Goal: Information Seeking & Learning: Learn about a topic

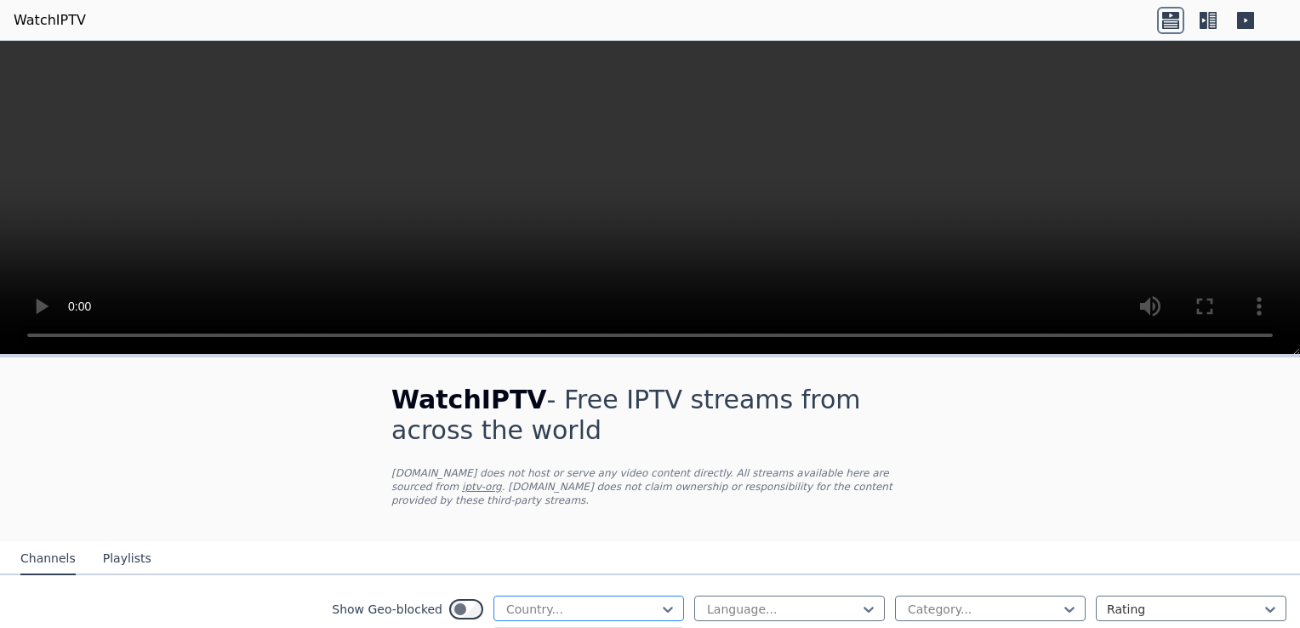
click at [640, 600] on div at bounding box center [581, 608] width 155 height 17
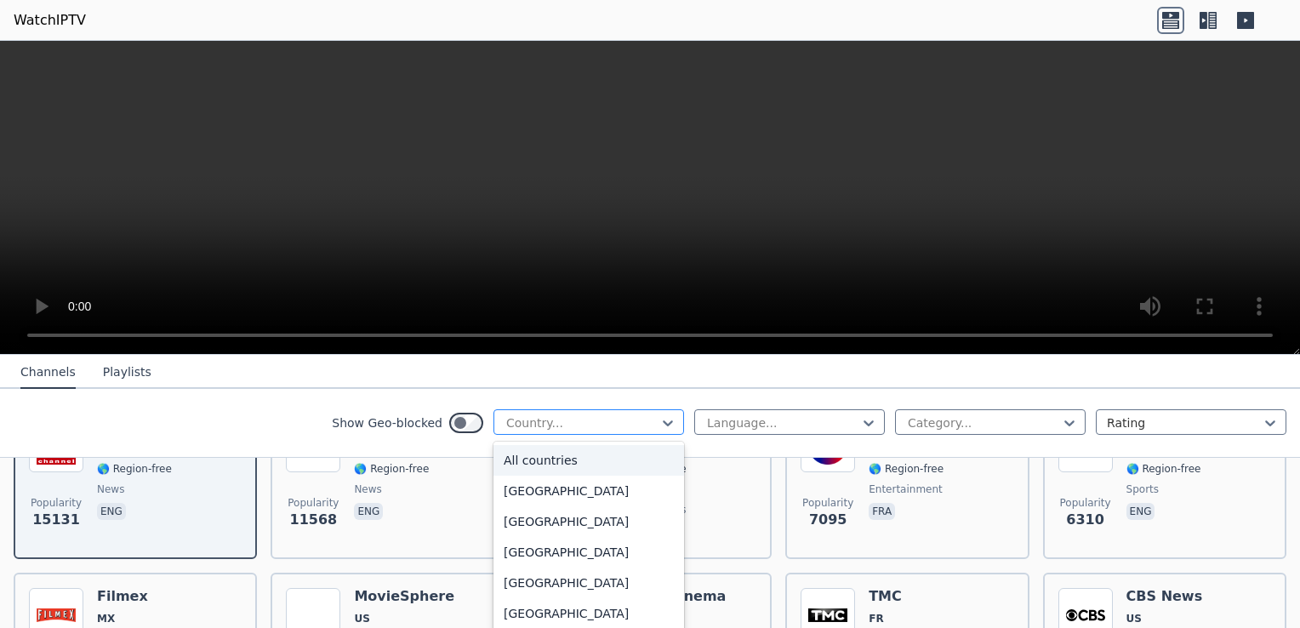
scroll to position [258, 0]
type input "***"
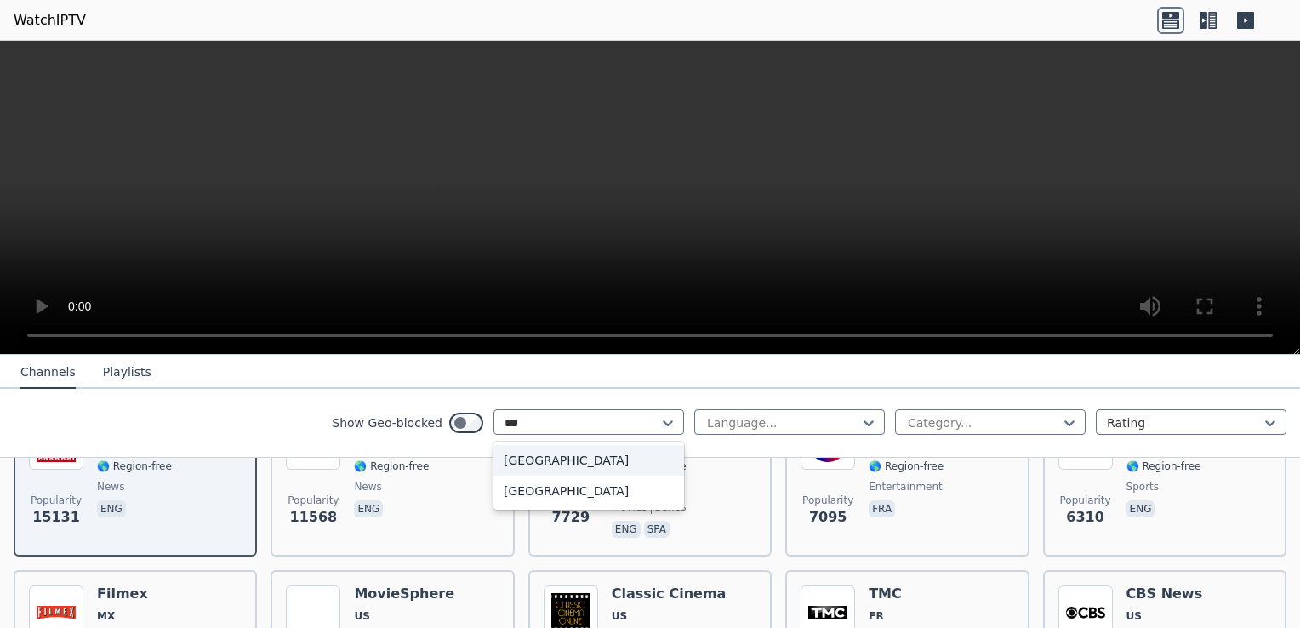
click at [546, 452] on div "[GEOGRAPHIC_DATA]" at bounding box center [588, 460] width 191 height 31
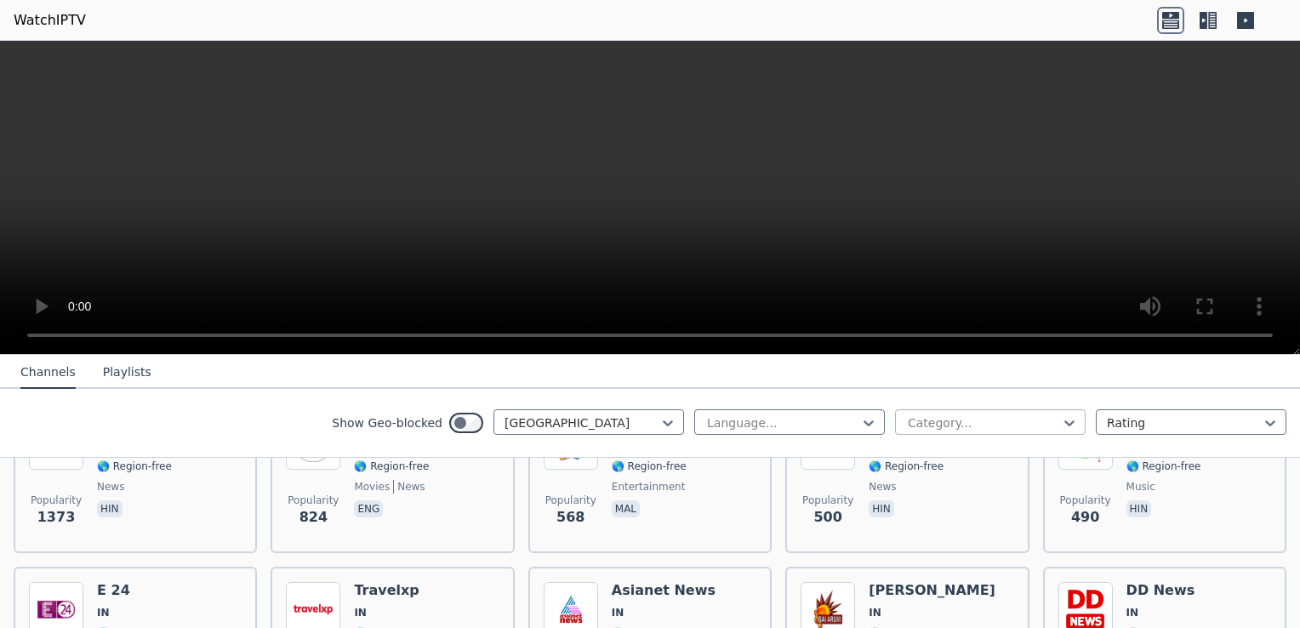
click at [933, 420] on div at bounding box center [983, 422] width 155 height 17
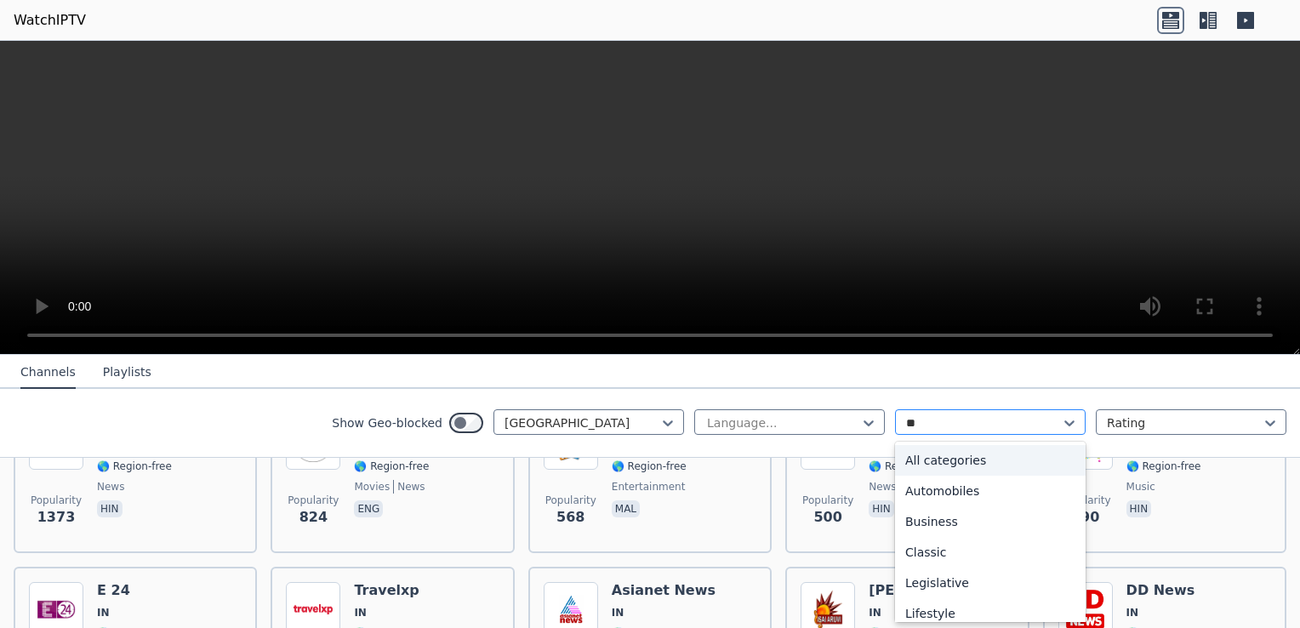
type input "***"
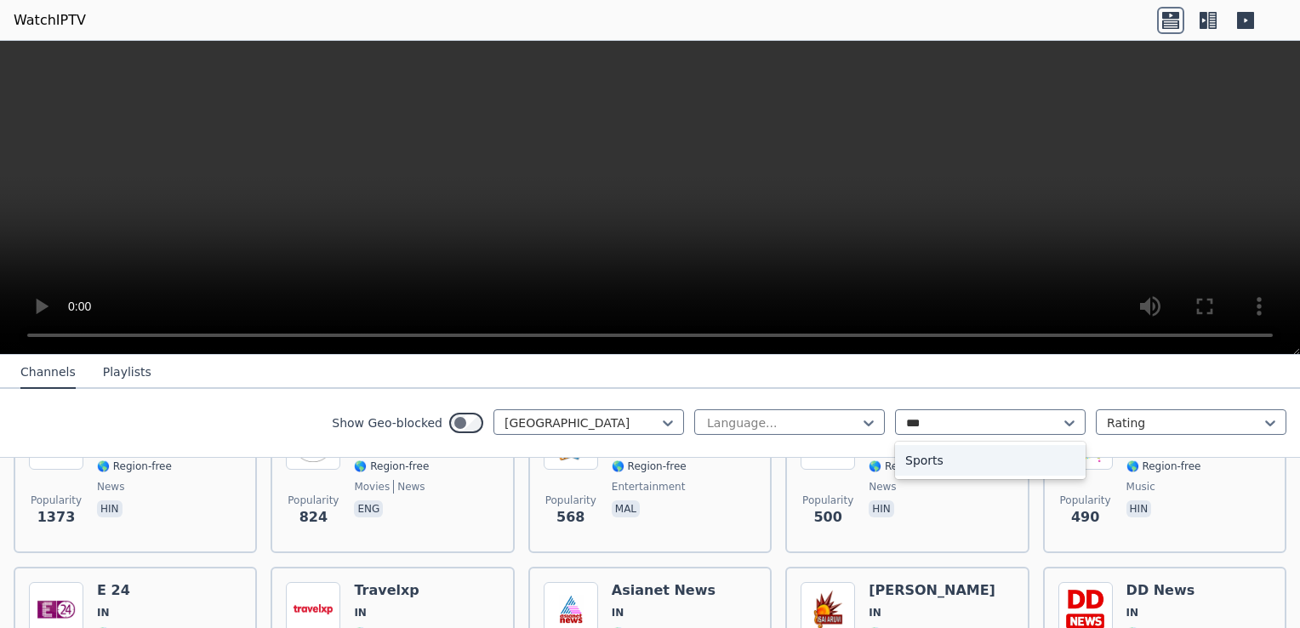
click at [934, 462] on div "Sports" at bounding box center [990, 460] width 191 height 31
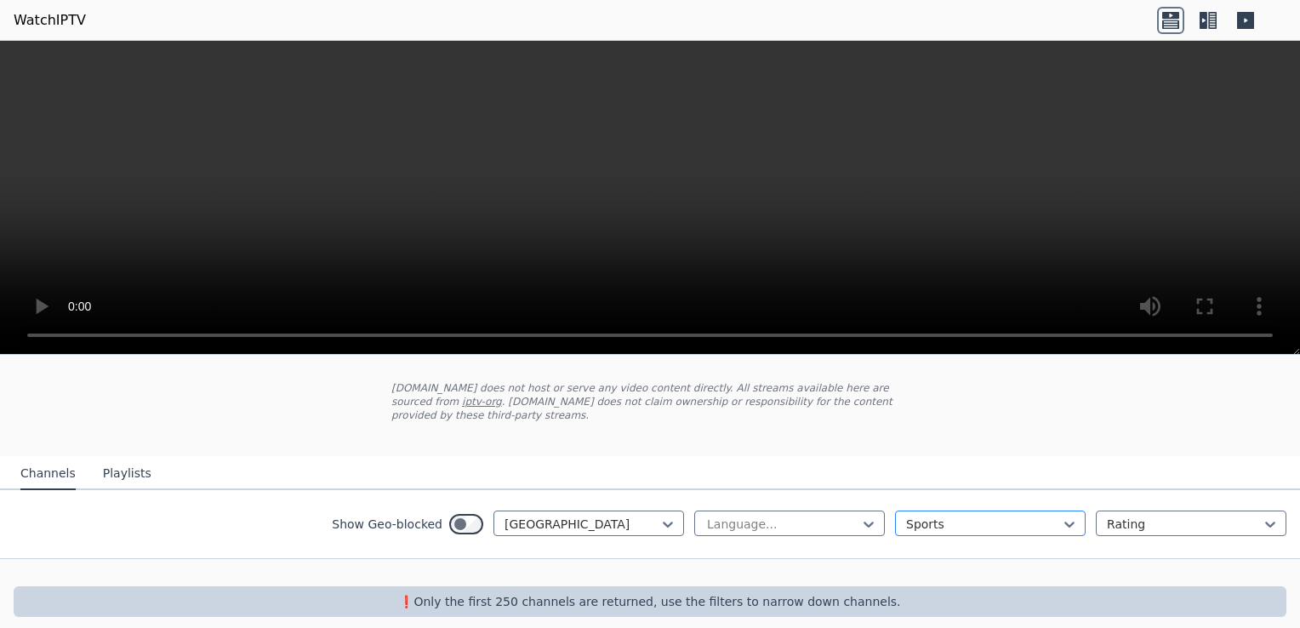
click at [932, 510] on div "option Sports, selected. Sports" at bounding box center [990, 523] width 191 height 26
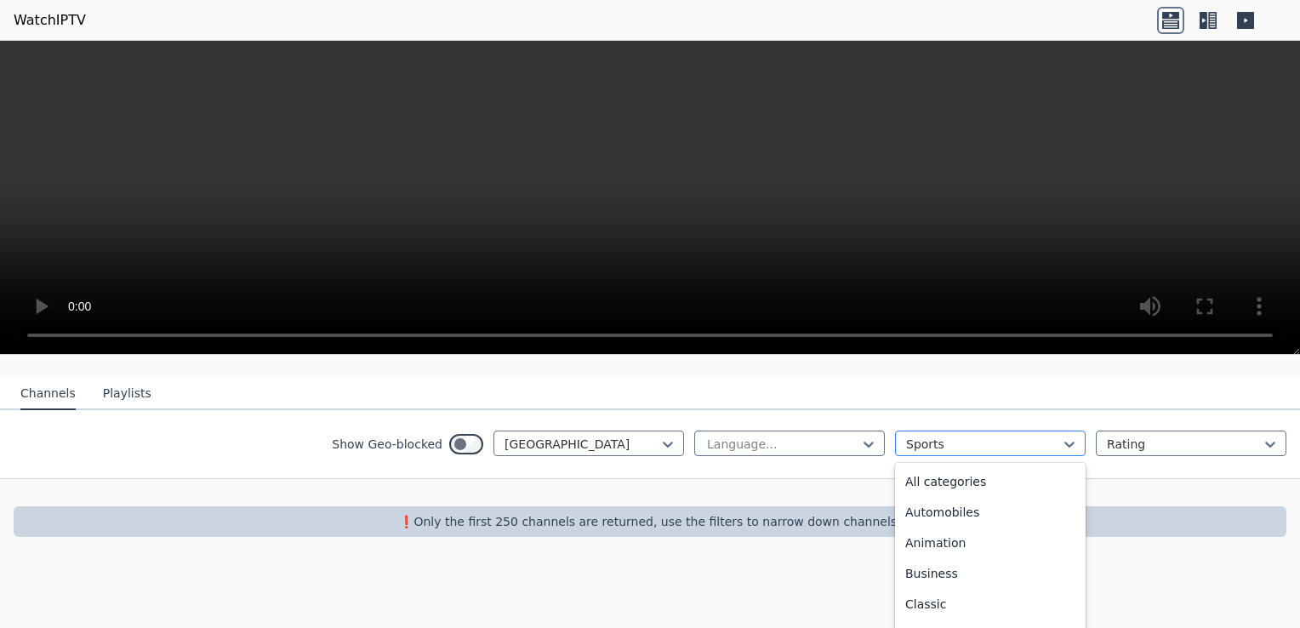
scroll to position [524, 0]
click at [922, 464] on div "News" at bounding box center [990, 478] width 191 height 31
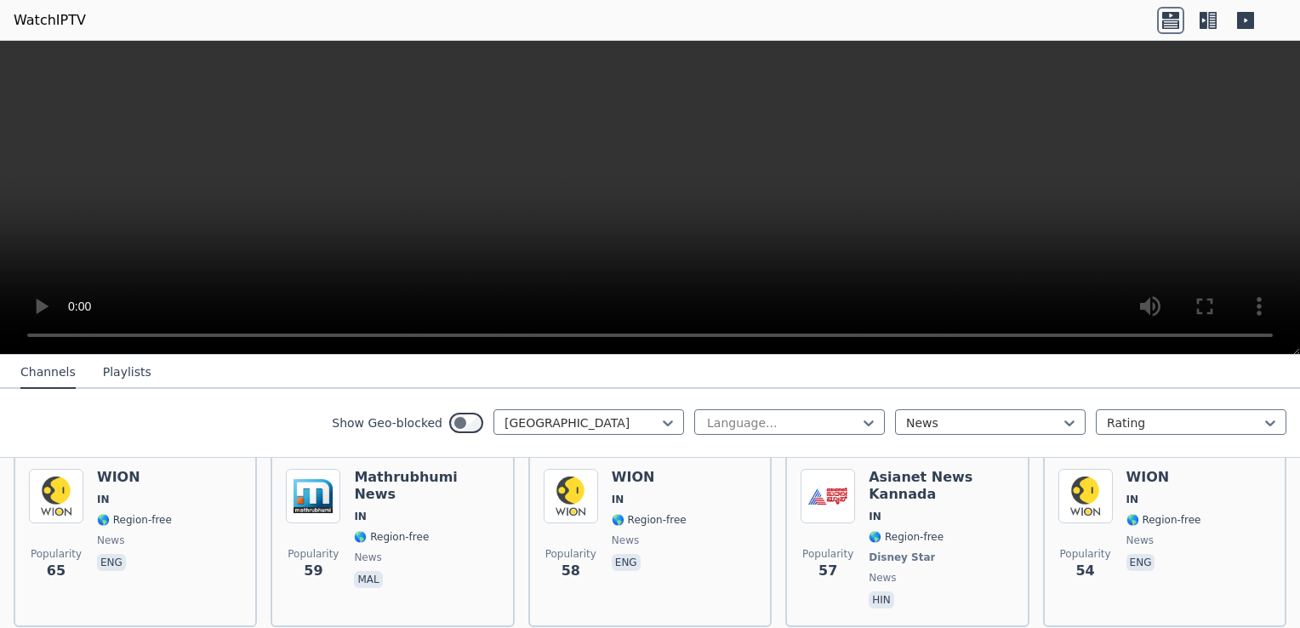
scroll to position [741, 0]
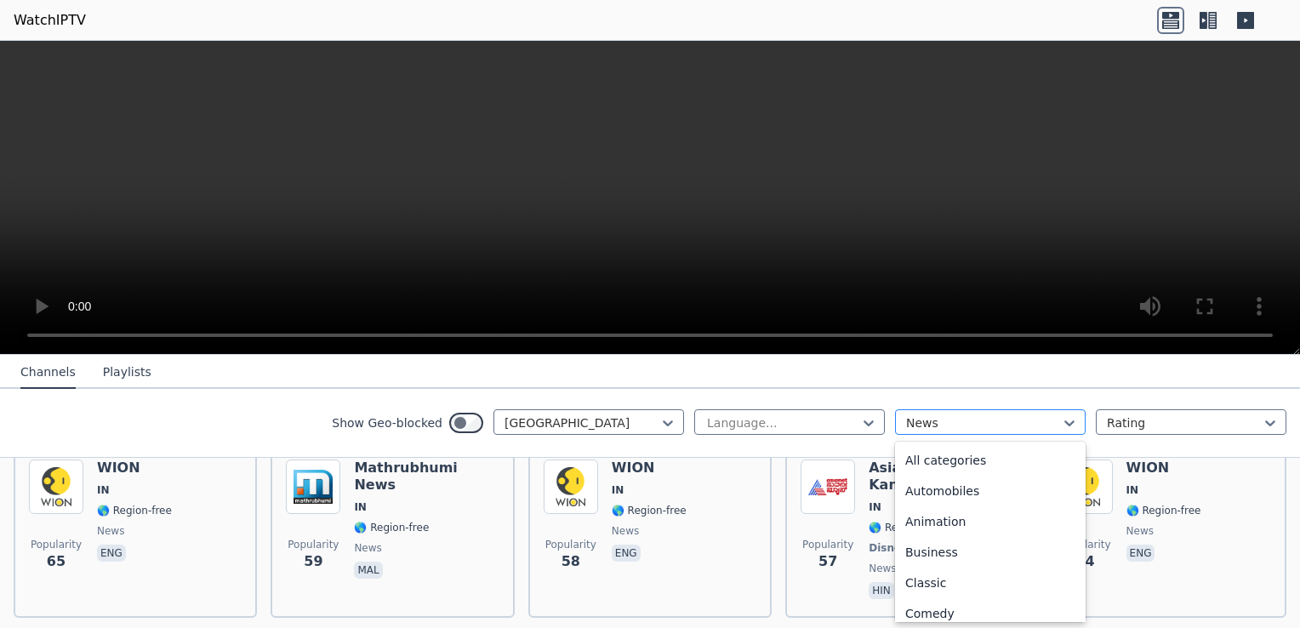
click at [931, 418] on div at bounding box center [983, 422] width 155 height 17
click at [939, 521] on div "General" at bounding box center [990, 518] width 191 height 31
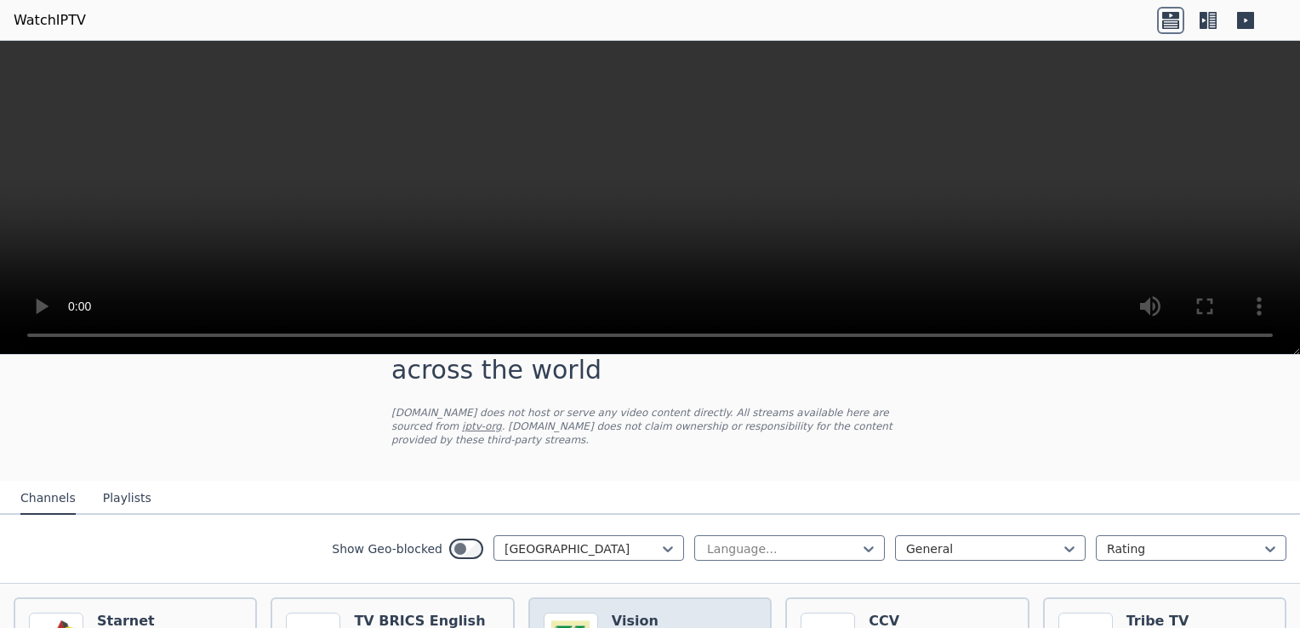
scroll to position [60, 0]
click at [936, 541] on div at bounding box center [983, 549] width 155 height 17
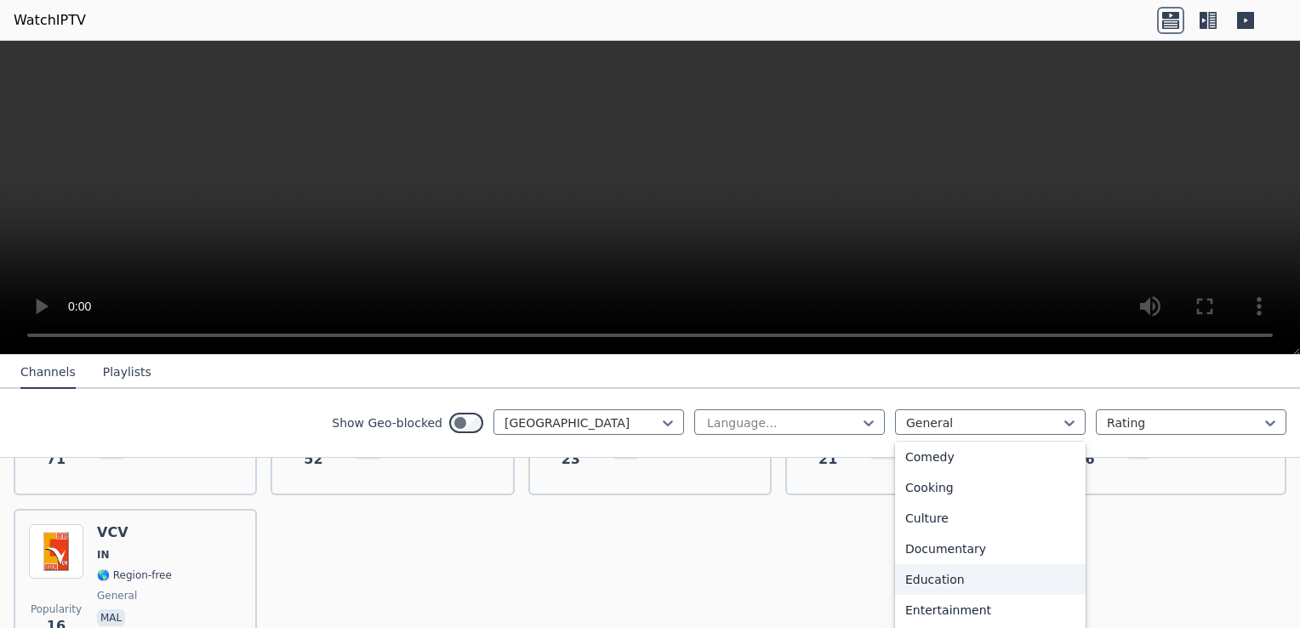
scroll to position [220, 0]
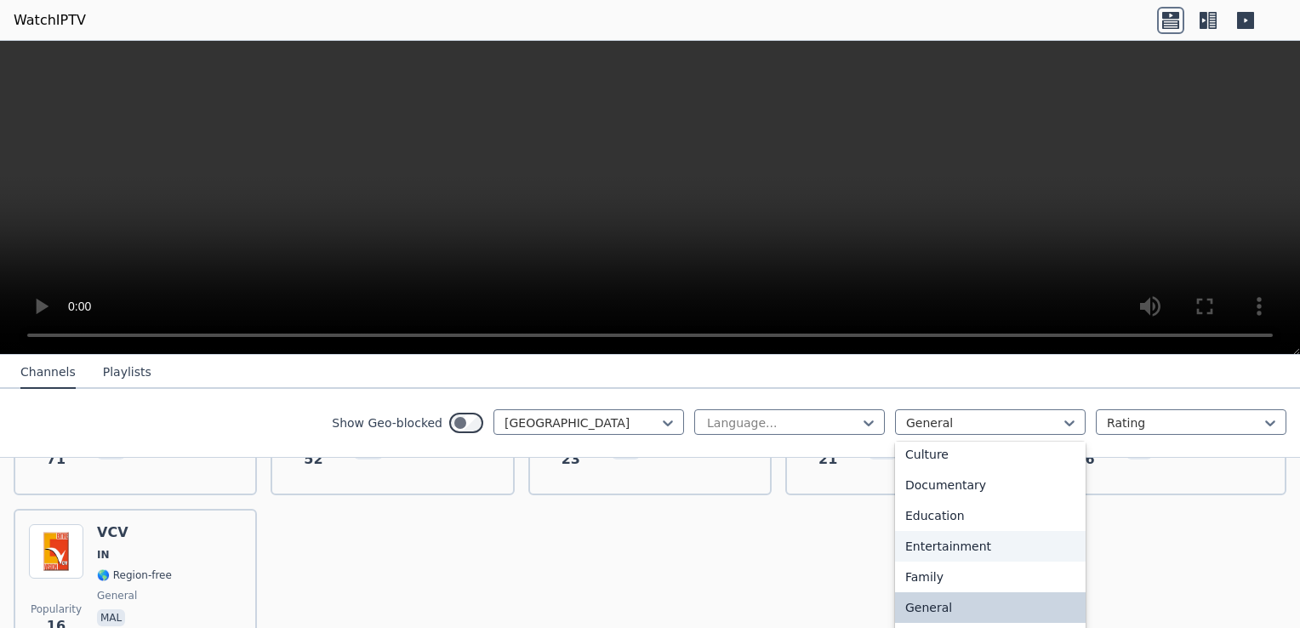
click at [939, 548] on div "Entertainment" at bounding box center [990, 546] width 191 height 31
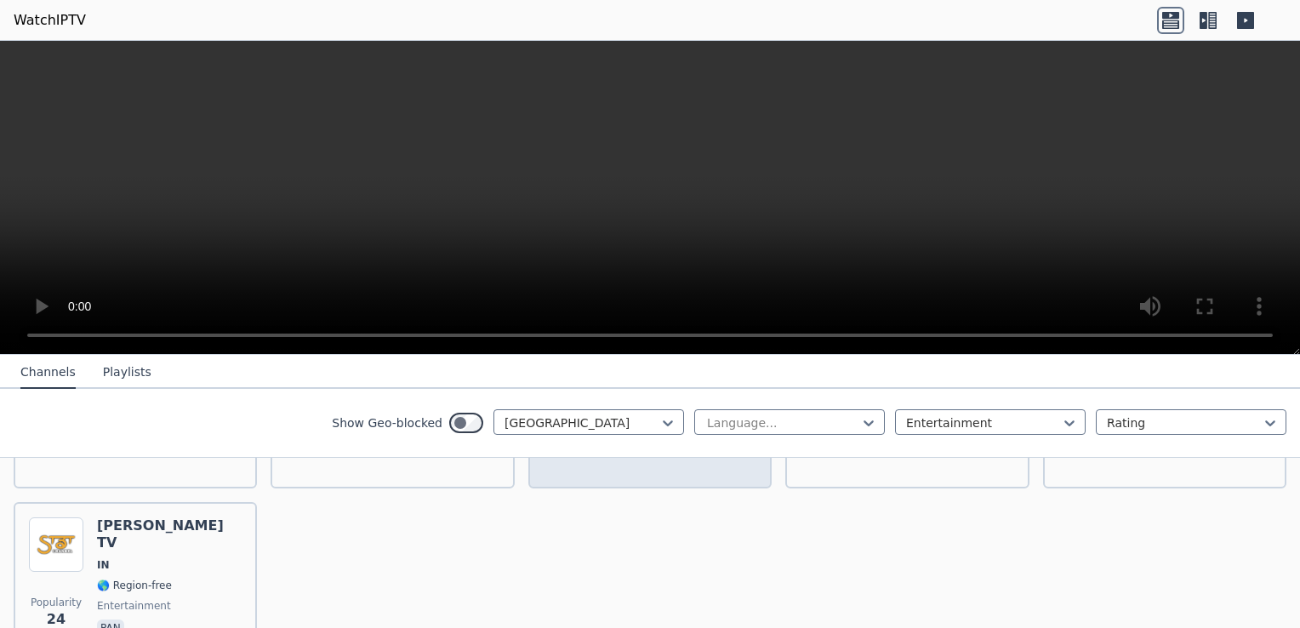
scroll to position [570, 0]
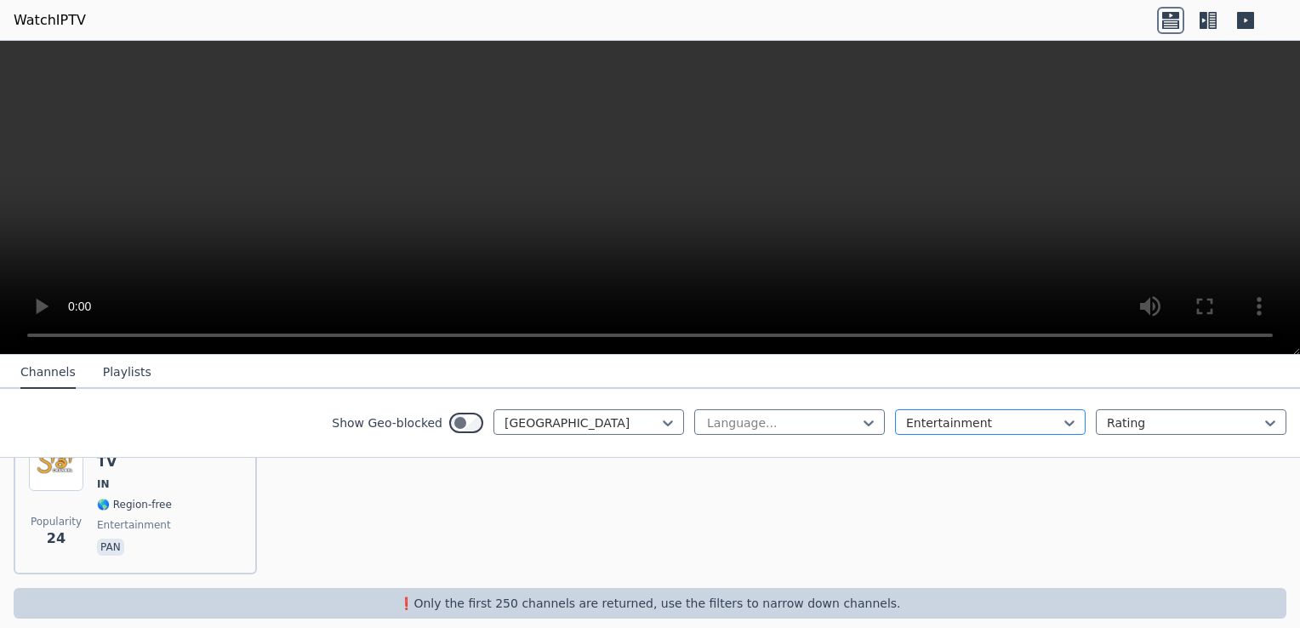
click at [911, 427] on div at bounding box center [983, 422] width 155 height 17
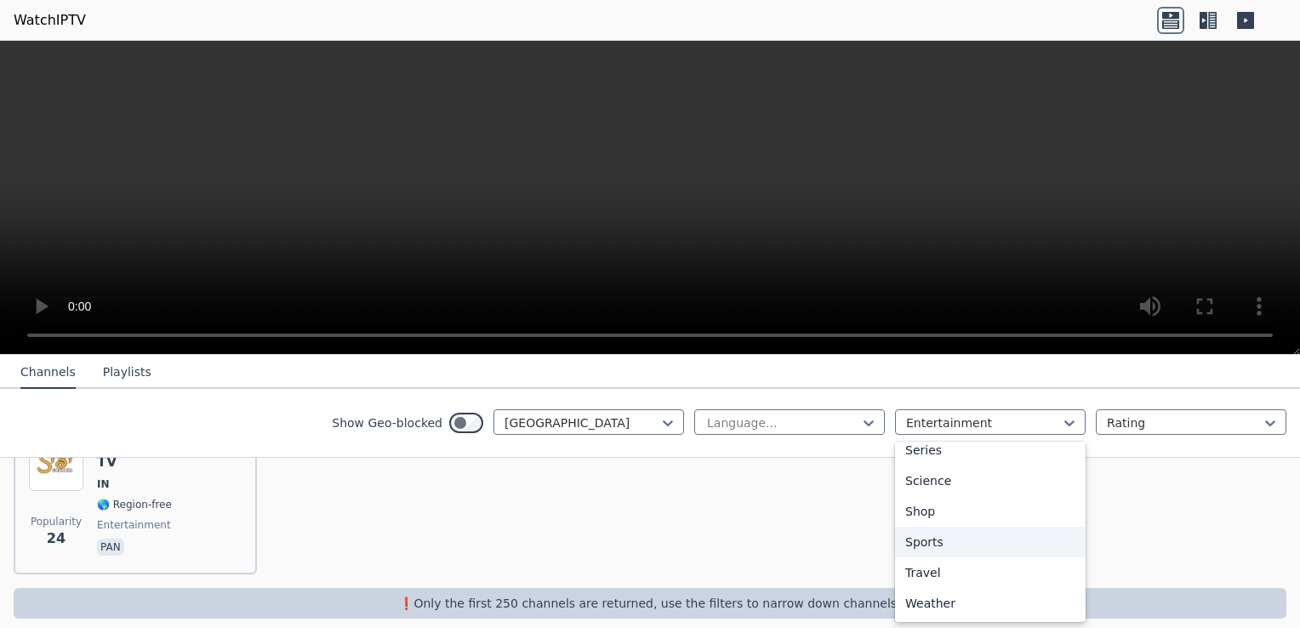
scroll to position [653, 0]
click at [946, 536] on div "Sports" at bounding box center [990, 541] width 191 height 31
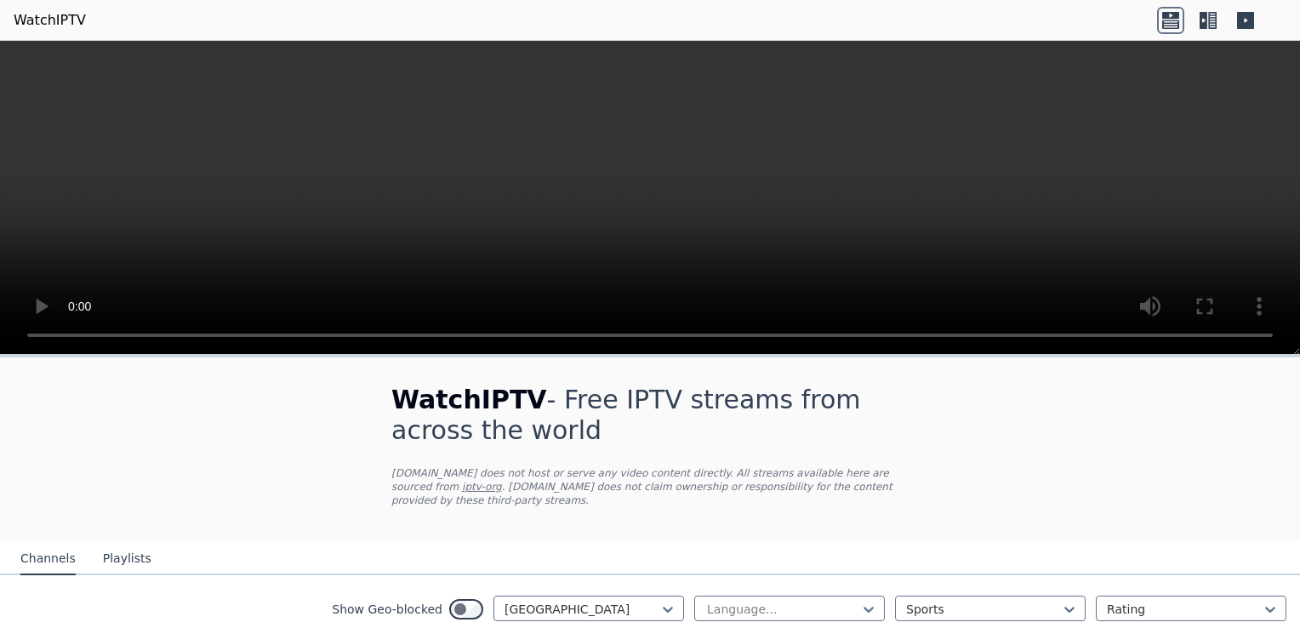
scroll to position [85, 0]
